Goal: Transaction & Acquisition: Purchase product/service

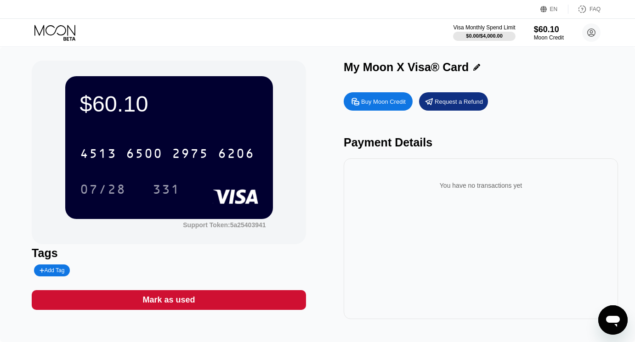
click at [55, 28] on icon at bounding box center [55, 33] width 43 height 16
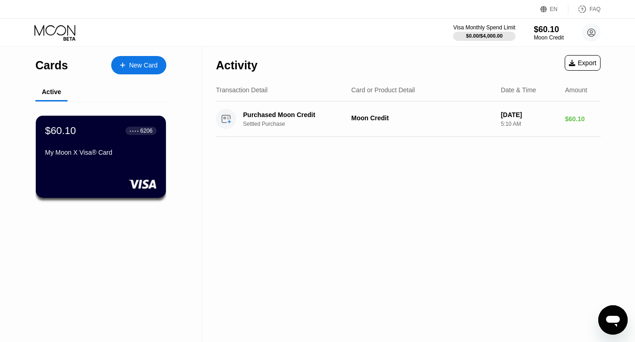
click at [126, 63] on div at bounding box center [127, 66] width 4 height 8
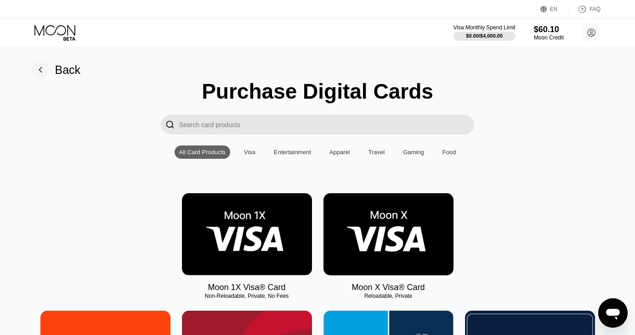
click at [243, 240] on img at bounding box center [247, 234] width 130 height 82
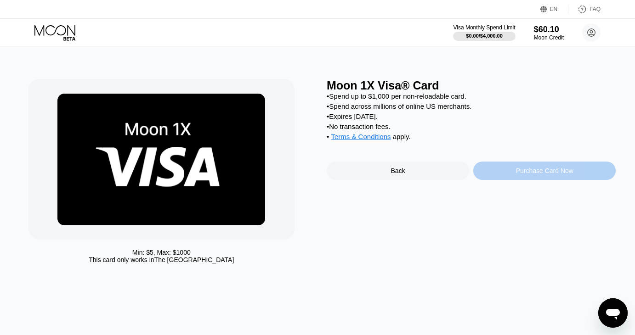
click at [542, 175] on div "Purchase Card Now" at bounding box center [544, 170] width 57 height 7
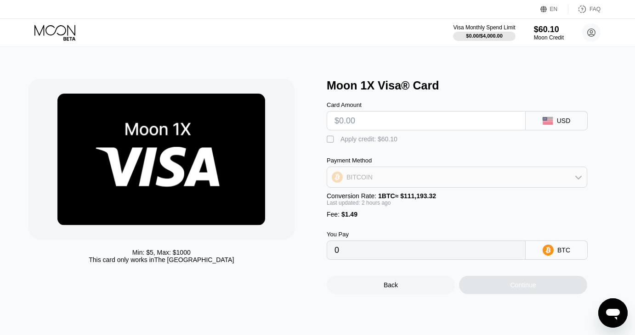
click at [512, 183] on div "BITCOIN" at bounding box center [457, 177] width 260 height 18
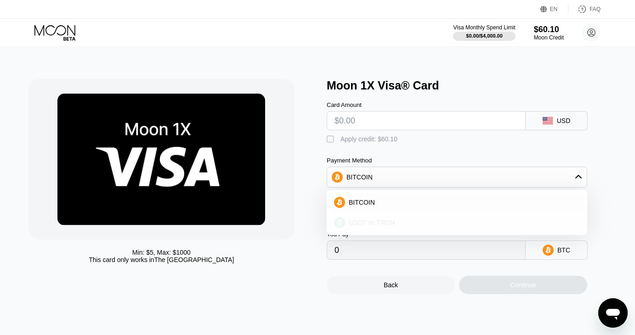
click at [384, 226] on span "USDT on TRON" at bounding box center [372, 222] width 46 height 7
type input "0.00"
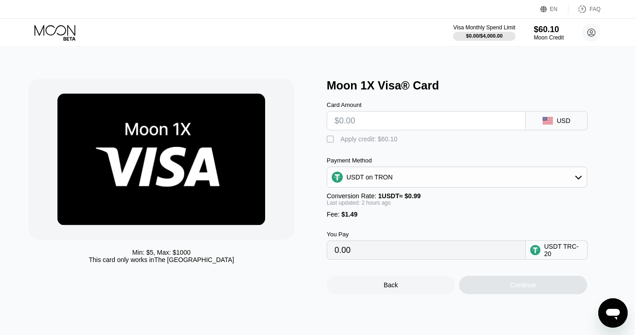
click at [391, 260] on input "0.00" at bounding box center [425, 250] width 183 height 18
click at [339, 260] on input "0.00" at bounding box center [425, 250] width 183 height 18
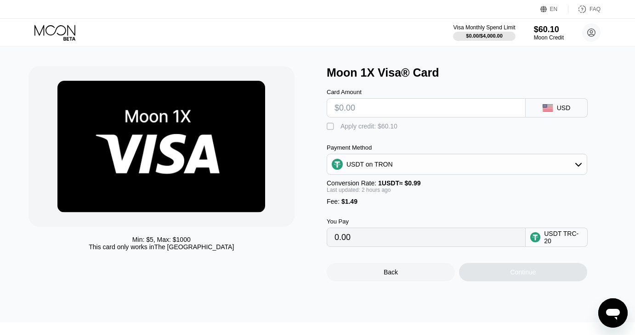
scroll to position [10, 0]
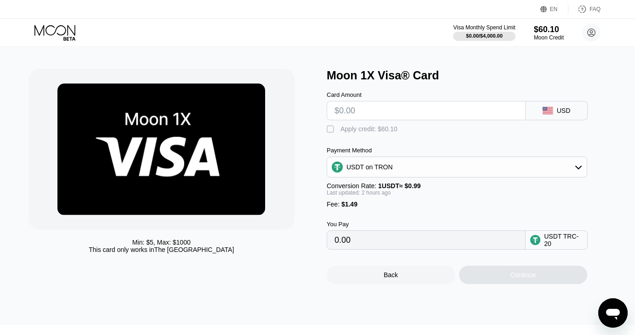
click at [342, 111] on input "text" at bounding box center [425, 111] width 183 height 18
type input "$10"
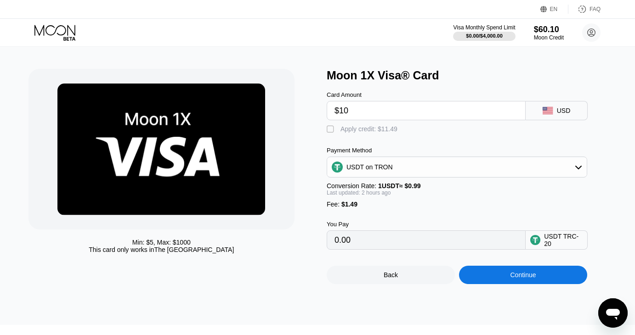
type input "11.61"
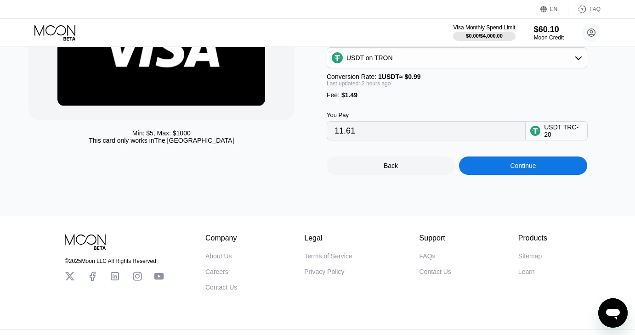
scroll to position [124, 0]
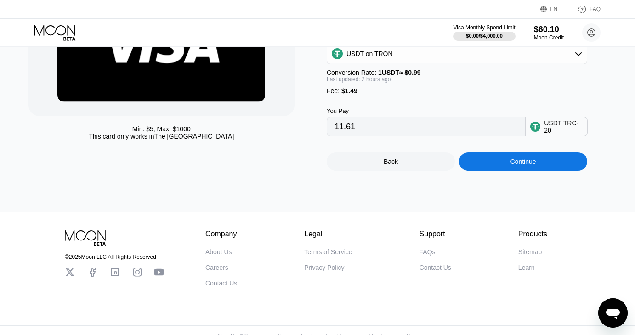
type input "$10"
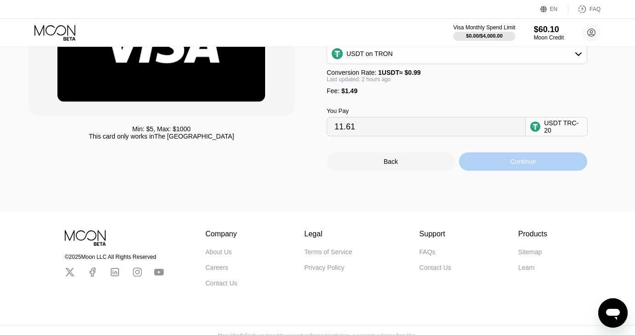
click at [507, 169] on div "Continue" at bounding box center [523, 162] width 128 height 18
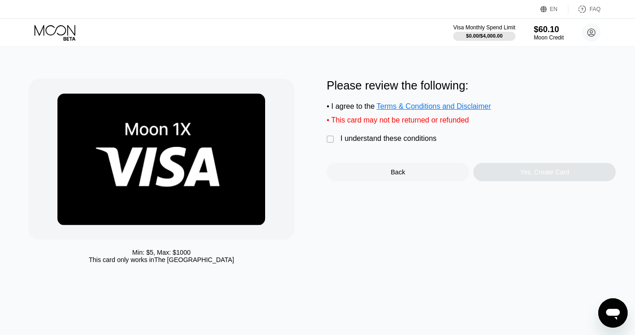
click at [331, 142] on div "" at bounding box center [331, 139] width 9 height 9
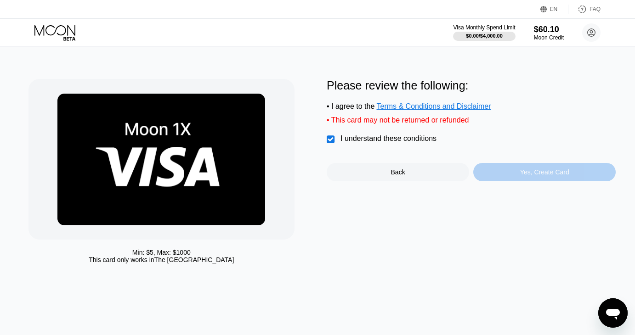
click at [547, 176] on div "Yes, Create Card" at bounding box center [544, 172] width 49 height 7
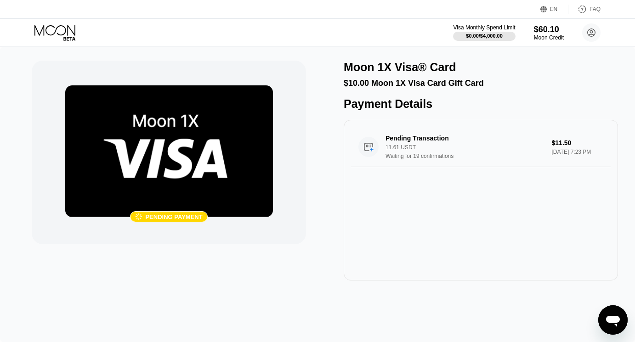
click at [596, 218] on div "Pending Transaction 11.61 USDT Waiting for 19 confirmations $11.50 Aug 21, 2025…" at bounding box center [481, 200] width 274 height 161
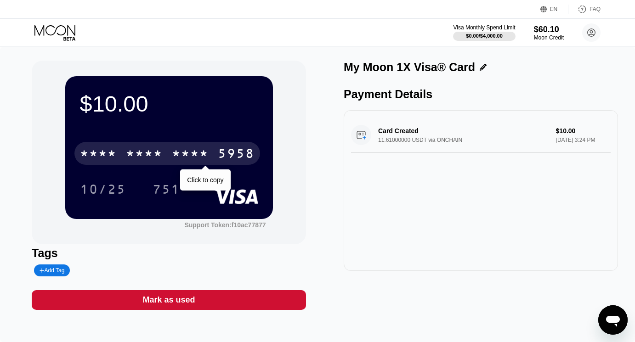
click at [235, 154] on div "5958" at bounding box center [236, 154] width 37 height 15
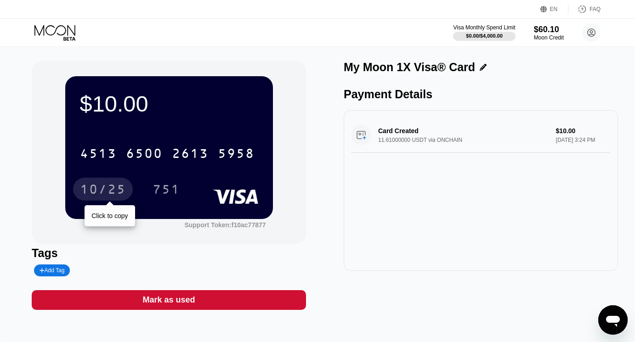
drag, startPoint x: 101, startPoint y: 187, endPoint x: 271, endPoint y: 129, distance: 179.8
click at [101, 187] on div "10/25" at bounding box center [103, 190] width 46 height 15
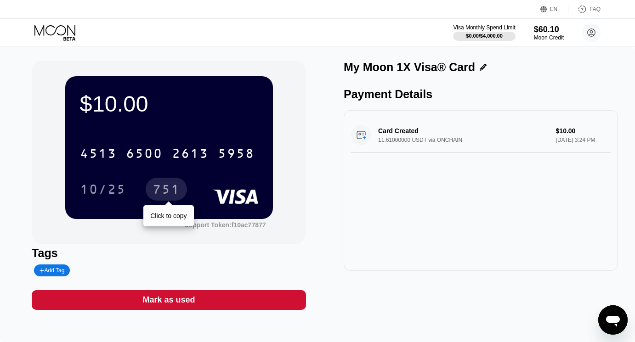
click at [169, 191] on div "751" at bounding box center [167, 190] width 28 height 15
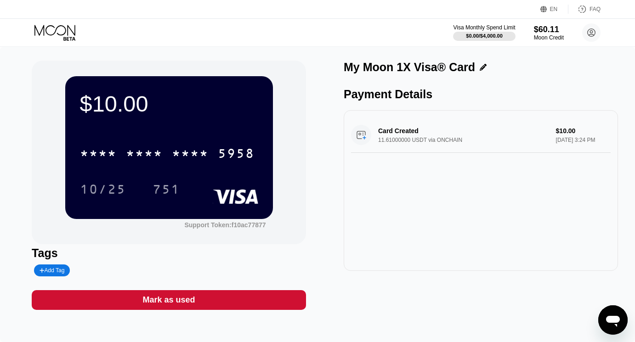
click at [506, 123] on div "Card Created 11.61000000 USDT via ONCHAIN $10.00 [DATE] 3:24 PM" at bounding box center [481, 135] width 260 height 35
